Goal: Task Accomplishment & Management: Manage account settings

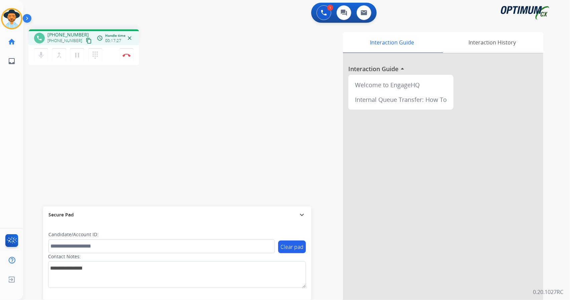
scroll to position [0, 2]
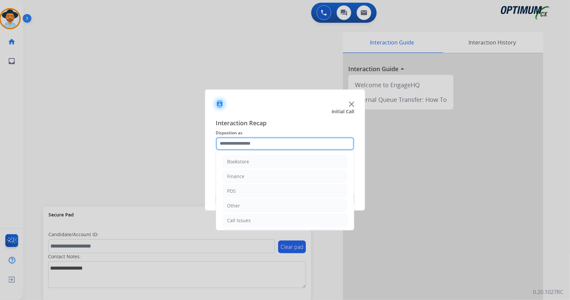
click at [283, 141] on input "text" at bounding box center [285, 143] width 139 height 13
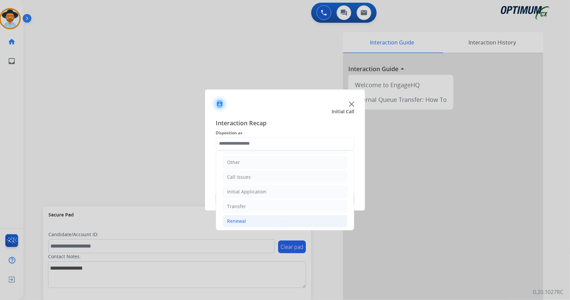
click at [251, 219] on li "Renewal" at bounding box center [285, 221] width 125 height 13
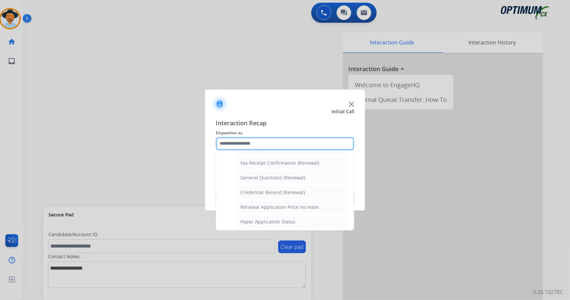
scroll to position [175, 0]
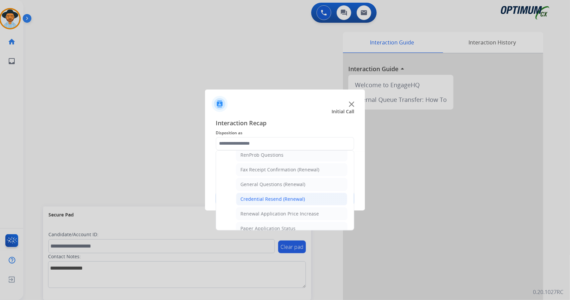
click at [272, 196] on div "Credential Resend (Renewal)" at bounding box center [273, 199] width 64 height 7
type input "**********"
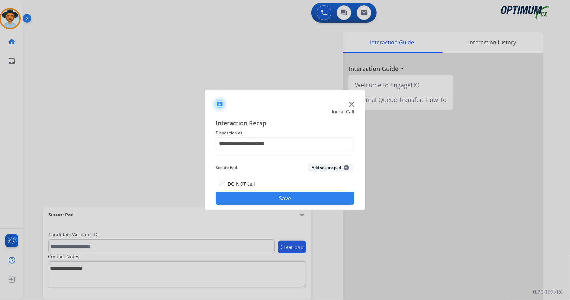
click at [272, 194] on button "Save" at bounding box center [285, 198] width 139 height 13
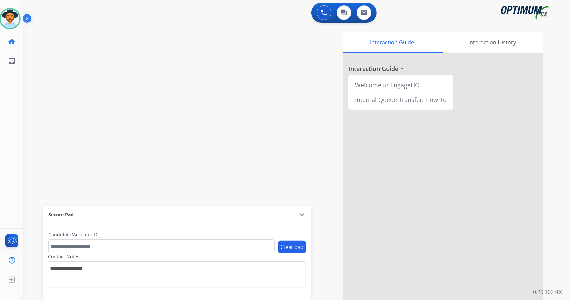
click at [114, 114] on div "swap_horiz Break voice bridge close_fullscreen Connect 3-Way Call merge_type Se…" at bounding box center [288, 163] width 531 height 279
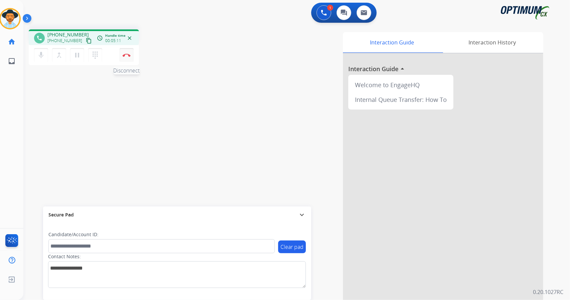
click at [128, 54] on img at bounding box center [127, 54] width 8 height 3
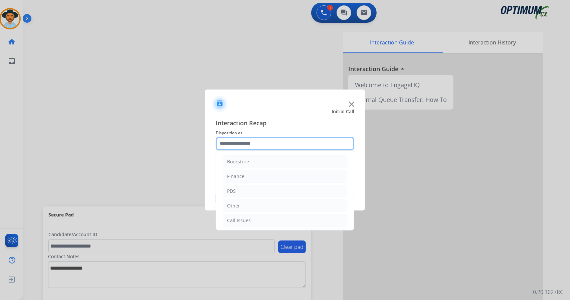
click at [249, 138] on input "text" at bounding box center [285, 143] width 139 height 13
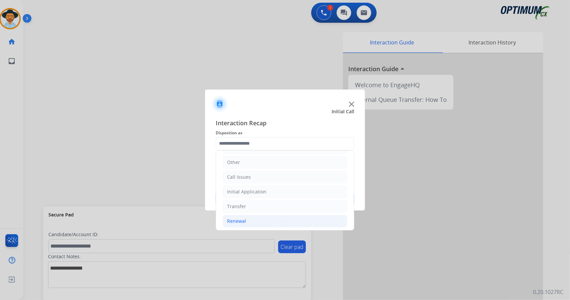
click at [265, 215] on li "Renewal" at bounding box center [285, 221] width 125 height 13
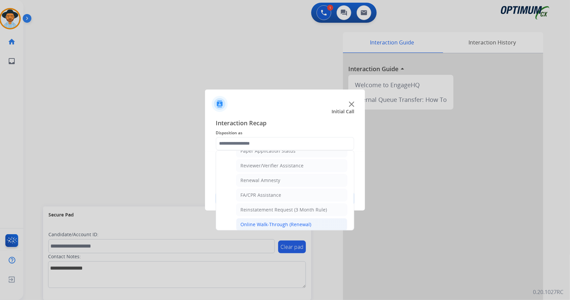
click at [268, 225] on li "Online Walk-Through (Renewal)" at bounding box center [291, 224] width 111 height 13
type input "**********"
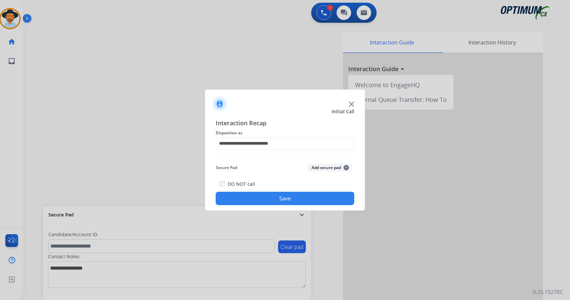
click at [266, 204] on button "Save" at bounding box center [285, 198] width 139 height 13
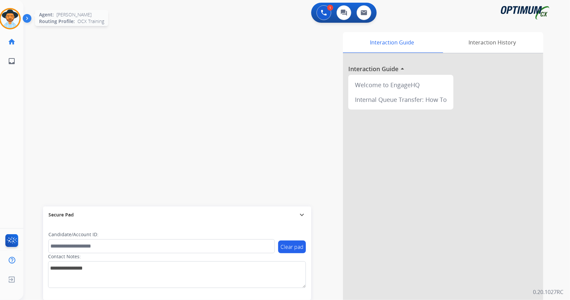
click at [7, 20] on img at bounding box center [10, 18] width 19 height 19
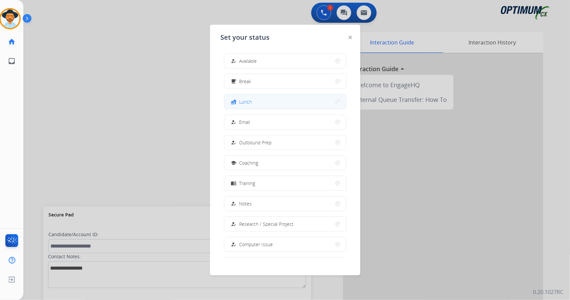
click at [265, 103] on button "fastfood Lunch" at bounding box center [285, 102] width 122 height 14
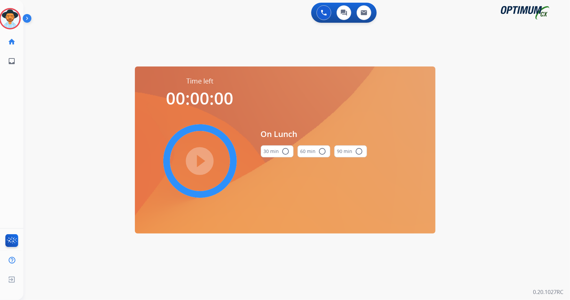
click at [563, 96] on div "0 Voice Interactions 0 Chat Interactions 0 Email Interactions swap_horiz Break …" at bounding box center [296, 150] width 547 height 300
click at [270, 152] on button "30 min radio_button_unchecked" at bounding box center [277, 151] width 33 height 12
click at [199, 157] on mat-icon "play_circle_filled" at bounding box center [200, 161] width 8 height 8
